Goal: Task Accomplishment & Management: Manage account settings

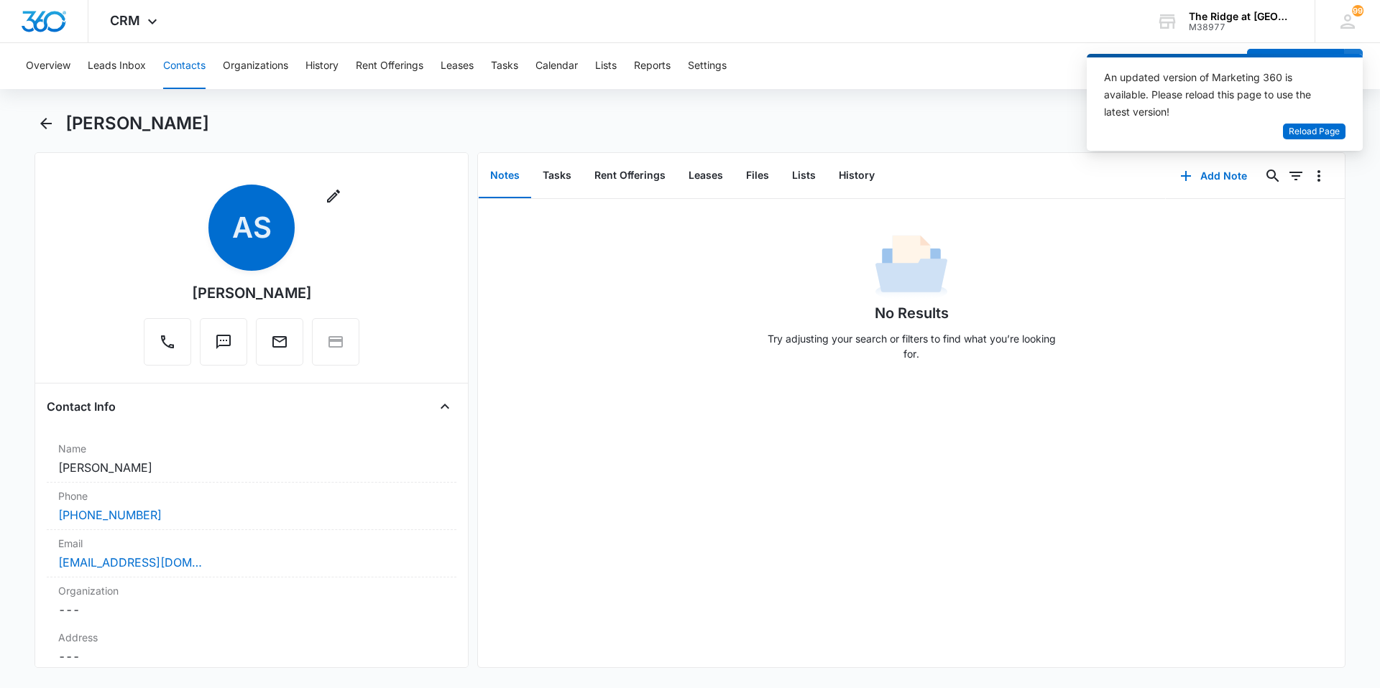
scroll to position [216, 0]
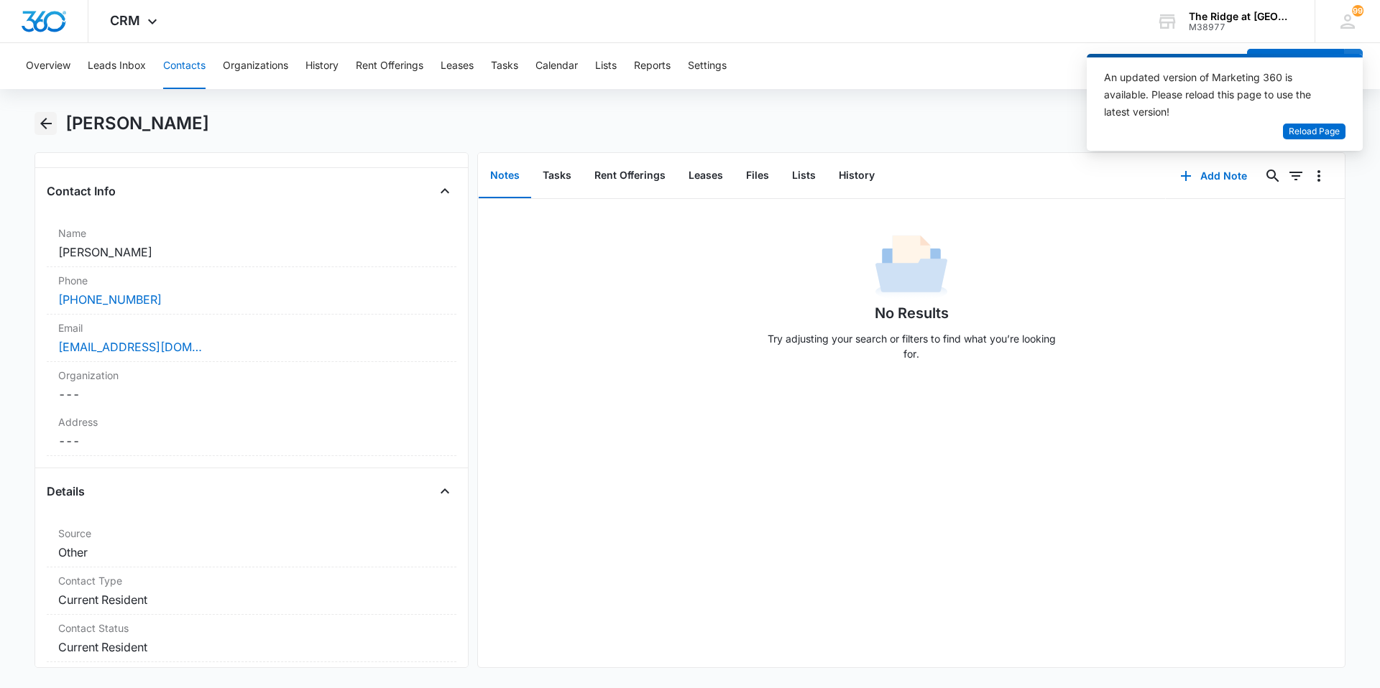
click at [37, 131] on icon "Back" at bounding box center [45, 123] width 17 height 17
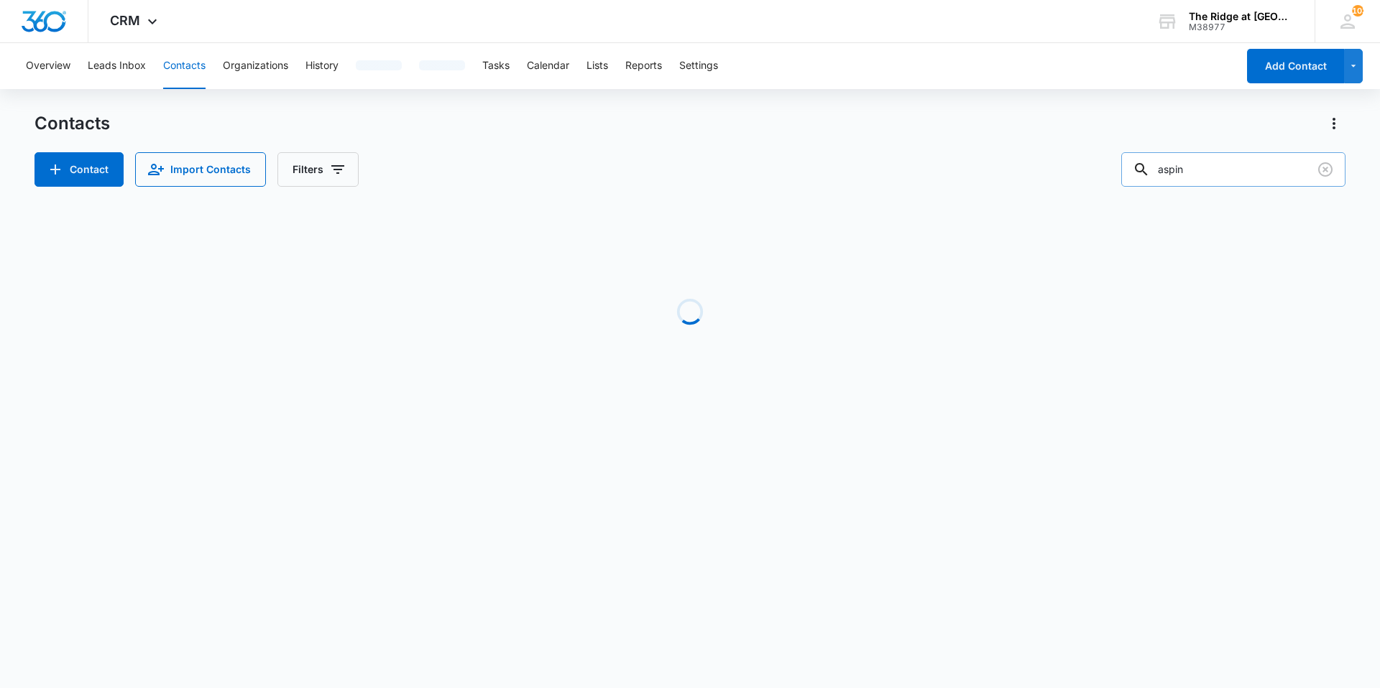
drag, startPoint x: 1193, startPoint y: 170, endPoint x: 1158, endPoint y: 174, distance: 35.4
click at [1158, 174] on div "aspin" at bounding box center [1233, 169] width 224 height 34
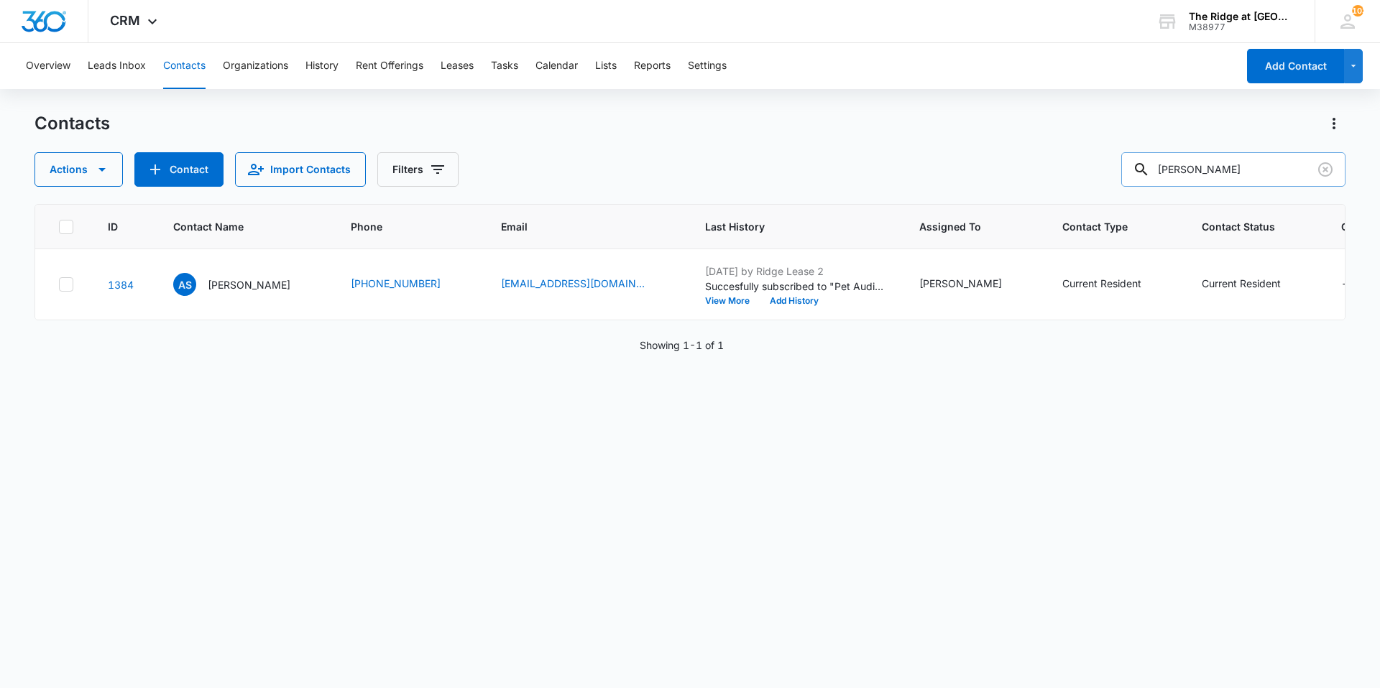
type input "[PERSON_NAME]"
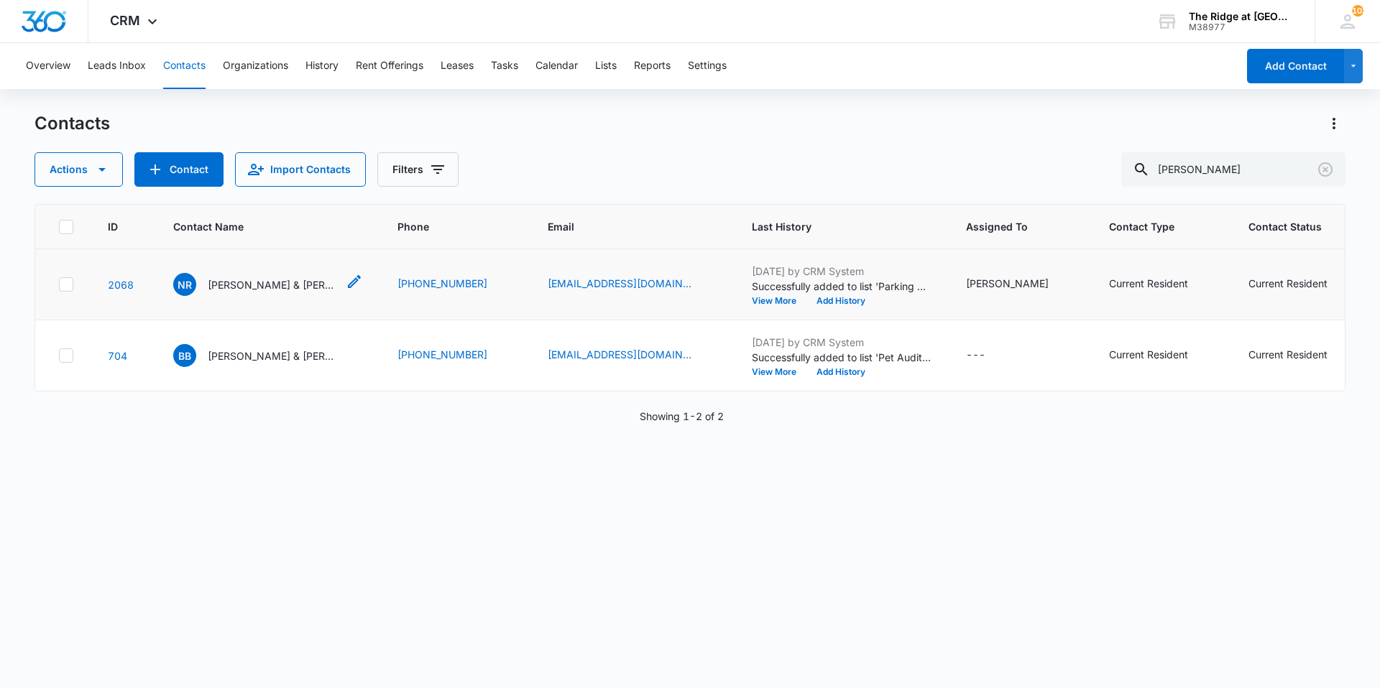
click at [238, 281] on p "[PERSON_NAME] & [PERSON_NAME]" at bounding box center [272, 284] width 129 height 15
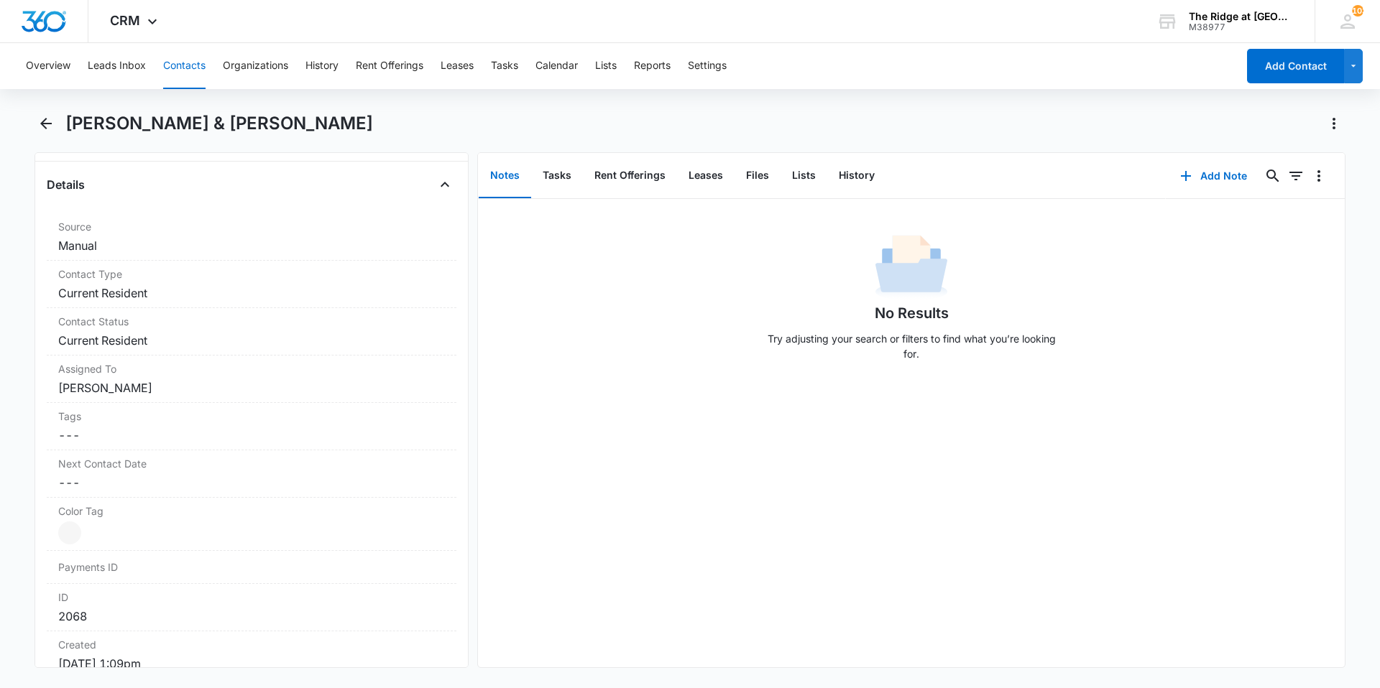
scroll to position [862, 0]
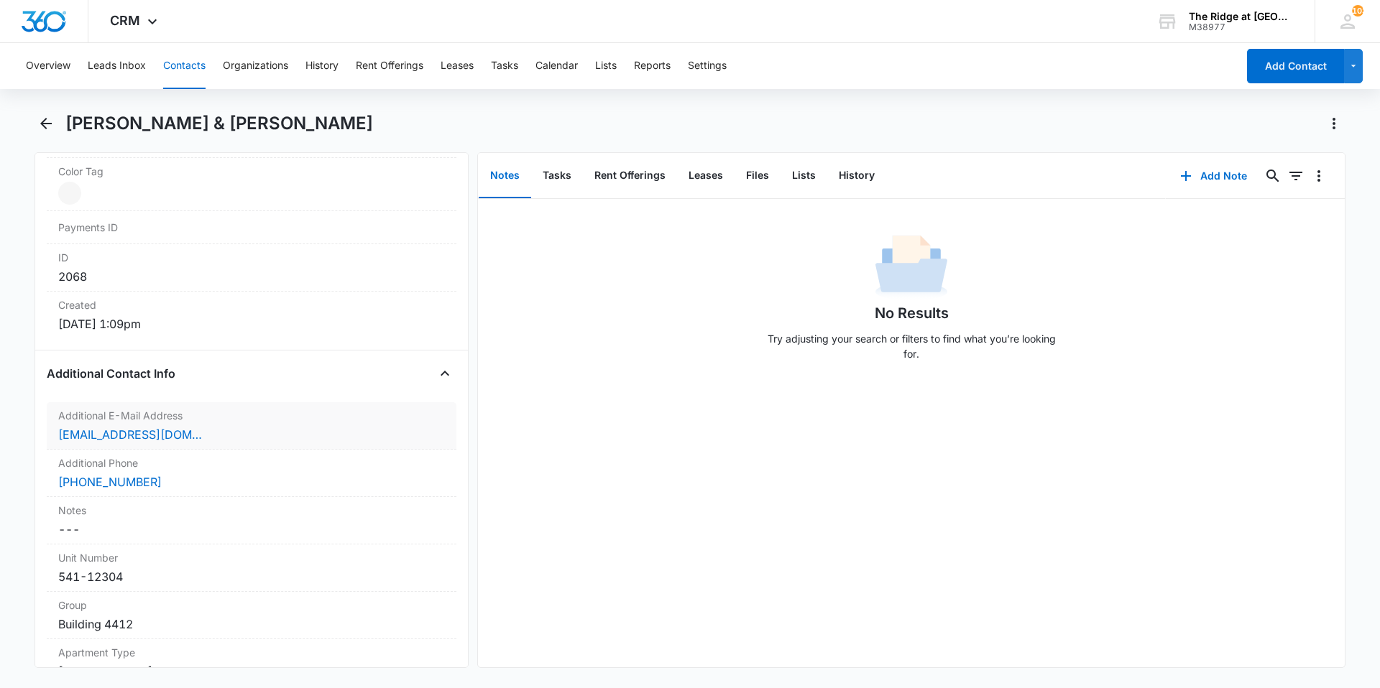
click at [242, 424] on div "Additional E-Mail Address Cancel Save Changes [EMAIL_ADDRESS][DOMAIN_NAME]" at bounding box center [252, 425] width 410 height 47
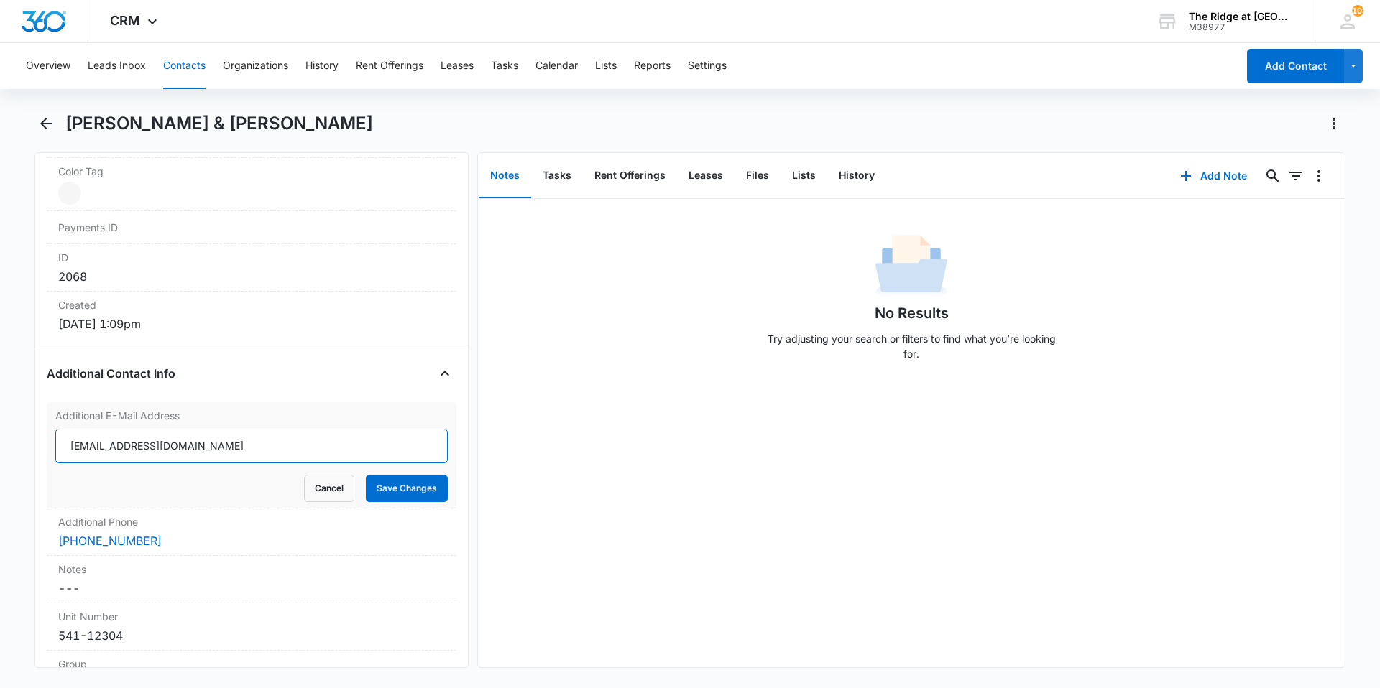
click at [128, 448] on input "[EMAIL_ADDRESS][DOMAIN_NAME]" at bounding box center [251, 446] width 392 height 34
click at [206, 448] on input "ryanmmowry@gmail.com" at bounding box center [251, 446] width 392 height 34
type input "ryanmmowry@gmail.com"
click at [415, 489] on button "Save Changes" at bounding box center [407, 488] width 82 height 27
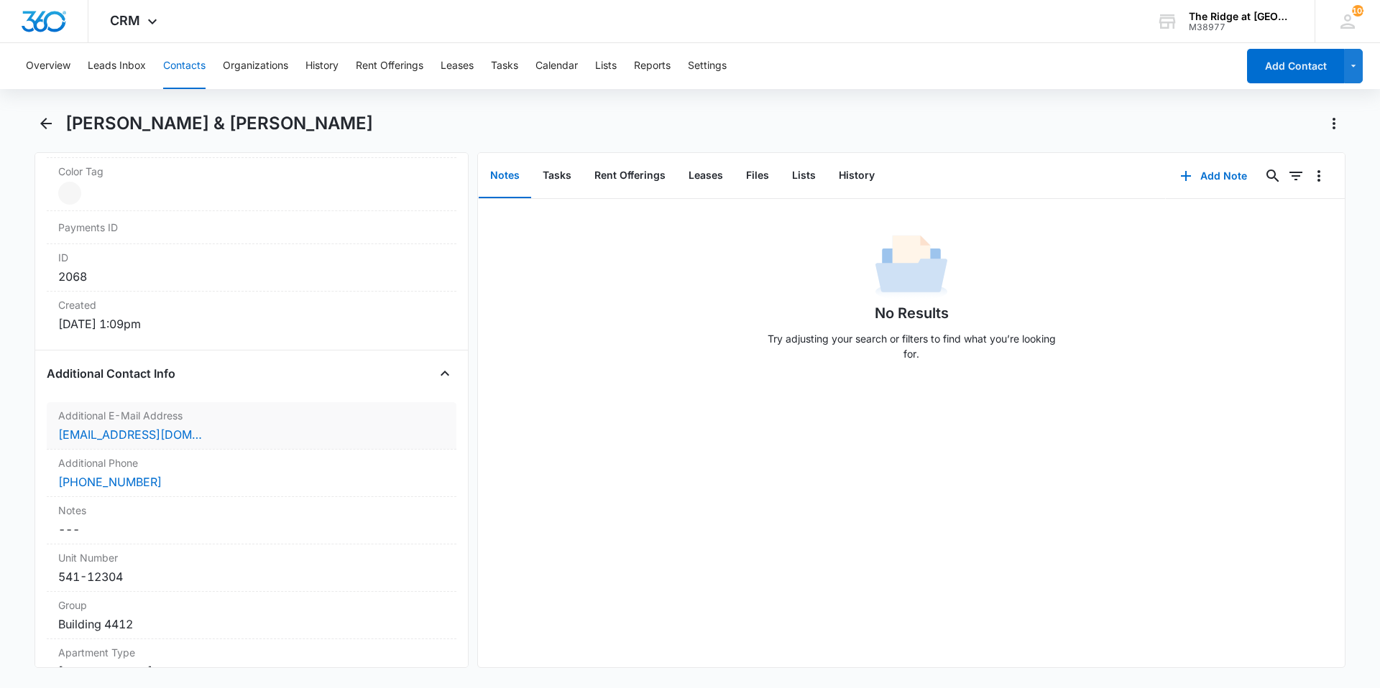
click at [216, 428] on div "ryanmmowry@gmail.com" at bounding box center [251, 434] width 387 height 17
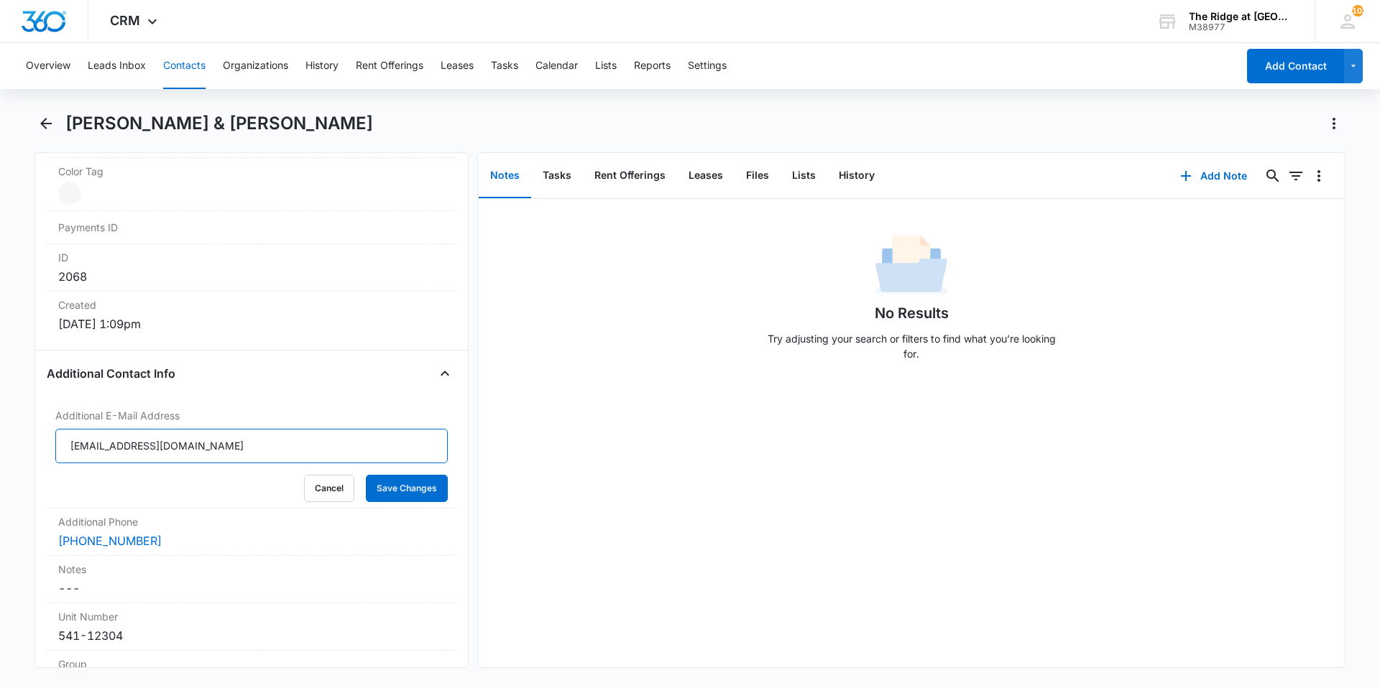
drag, startPoint x: 218, startPoint y: 449, endPoint x: 34, endPoint y: 449, distance: 184.7
click at [34, 449] on main "Neliah Rodriguez & Ryan Mowry Remove NR Neliah Rodriguez & Ryan Mowry Contact I…" at bounding box center [690, 398] width 1380 height 573
click at [314, 485] on button "Cancel" at bounding box center [329, 488] width 50 height 27
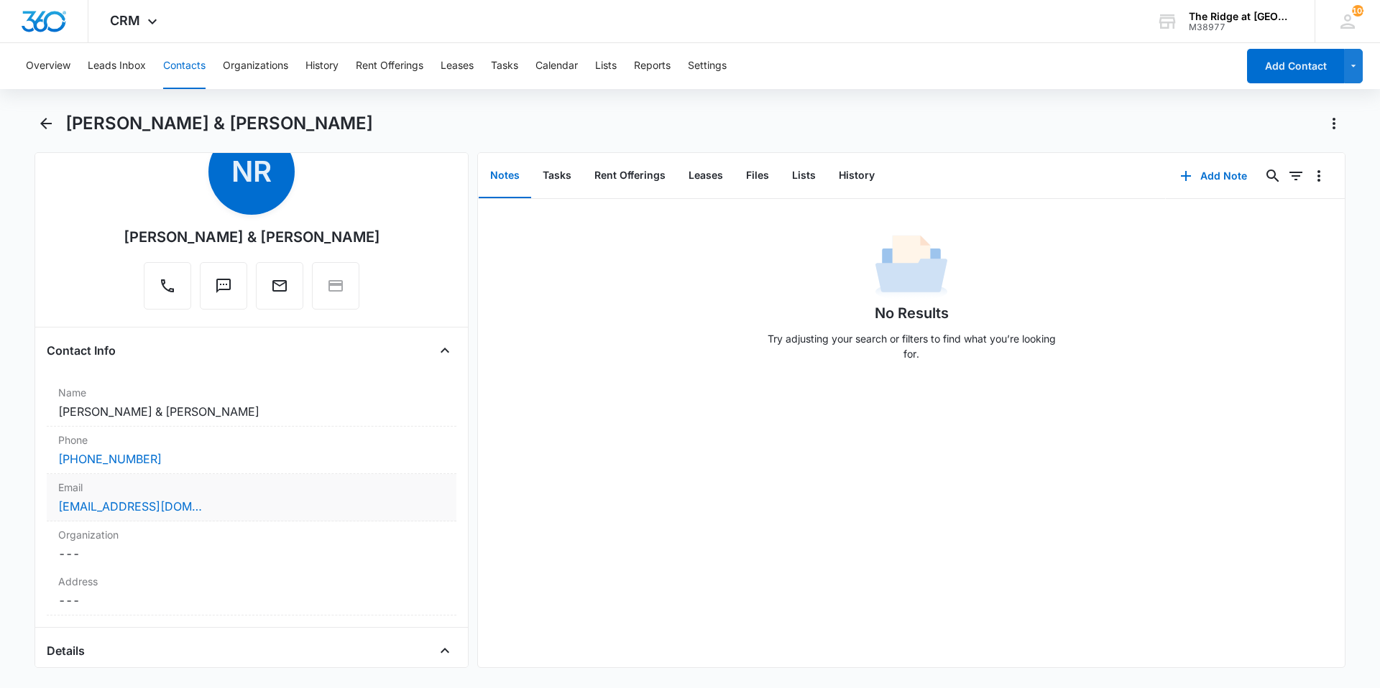
scroll to position [144, 0]
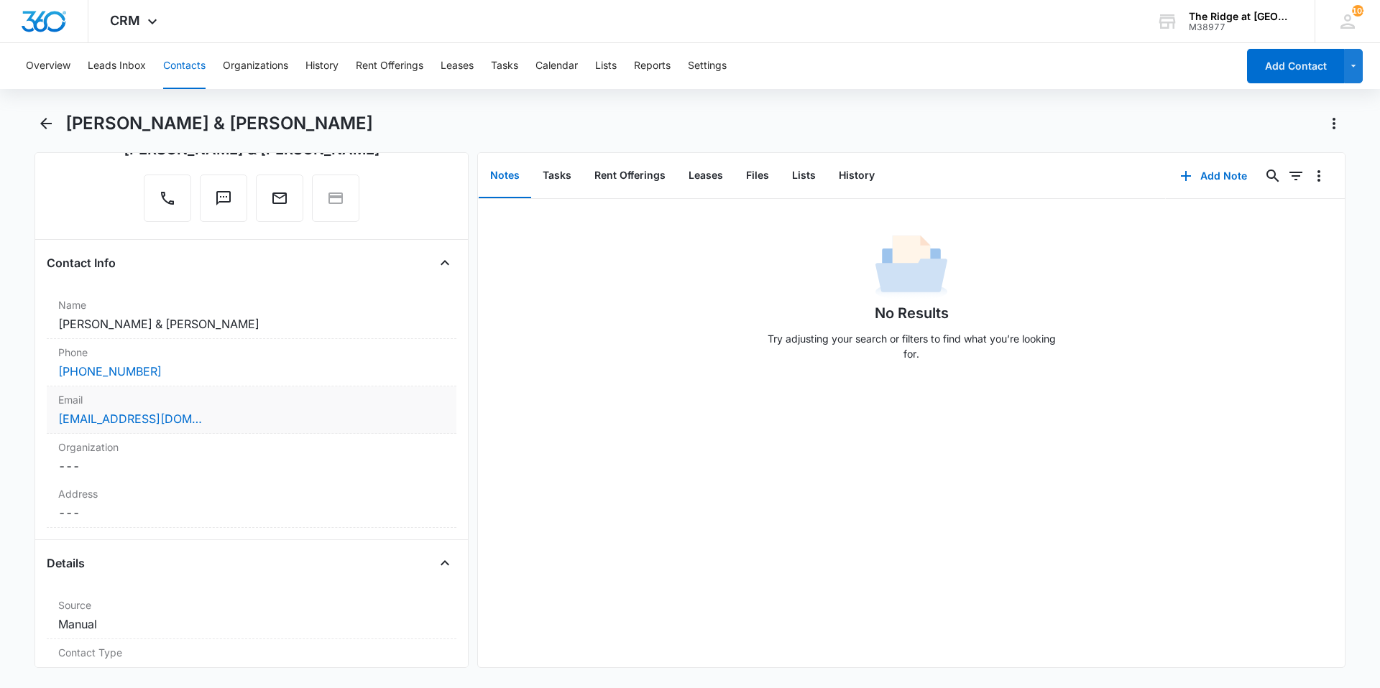
click at [269, 420] on div "neliahmr@icloud.com" at bounding box center [251, 418] width 387 height 17
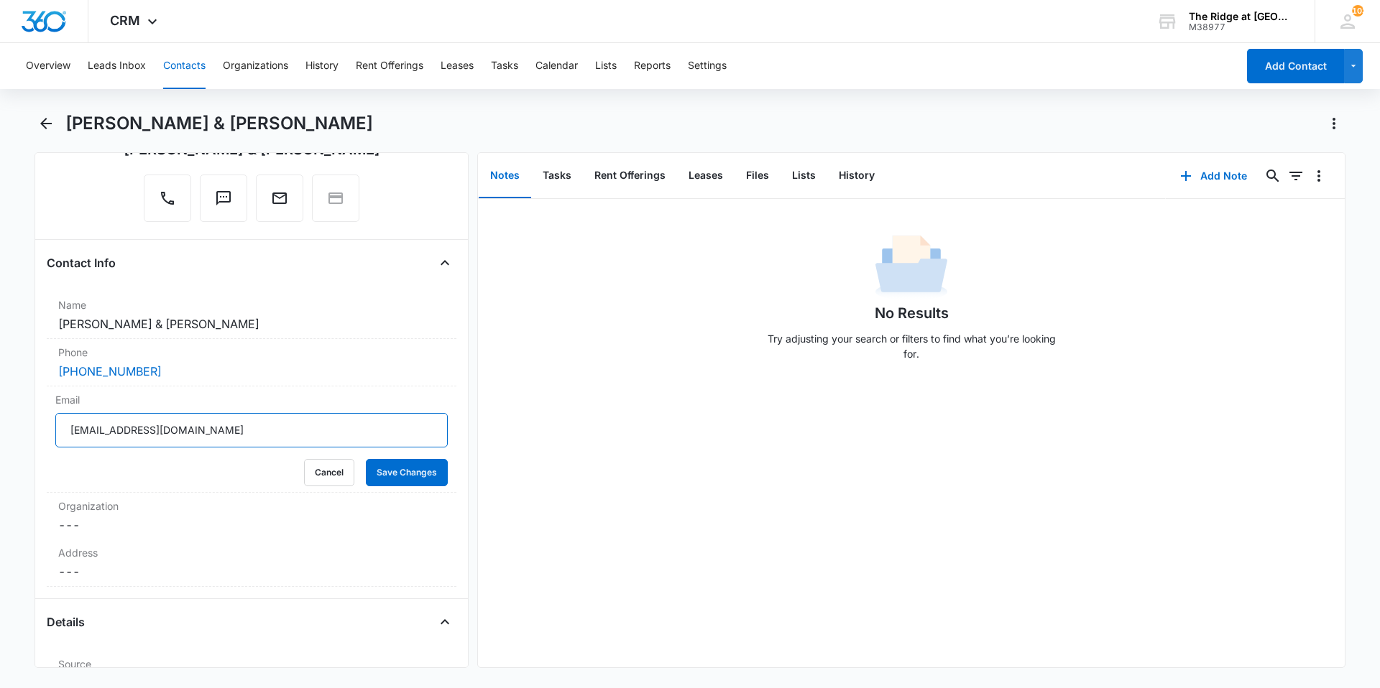
drag, startPoint x: 190, startPoint y: 433, endPoint x: 40, endPoint y: 437, distance: 150.2
click at [40, 437] on div "Remove NR Neliah Rodriguez & Ryan Mowry Contact Info Name Cancel Save Changes N…" at bounding box center [251, 410] width 434 height 516
click at [328, 468] on button "Cancel" at bounding box center [329, 472] width 50 height 27
